Goal: Navigation & Orientation: Find specific page/section

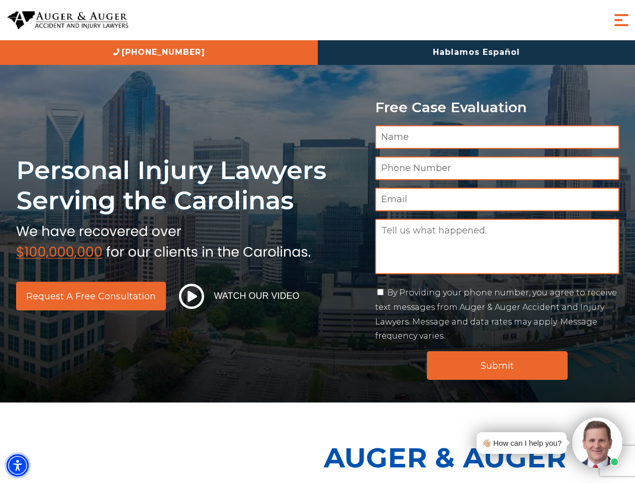
click at [18, 465] on img "Accessibility Menu" at bounding box center [18, 465] width 22 height 22
